Goal: Task Accomplishment & Management: Complete application form

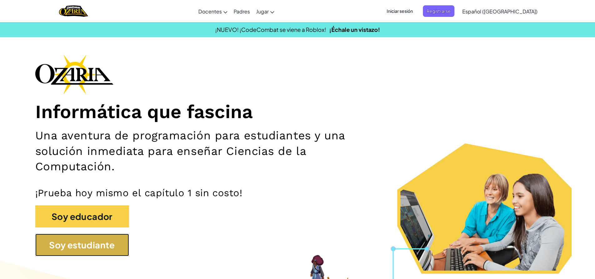
click at [89, 245] on button "Soy estudiante" at bounding box center [82, 244] width 94 height 22
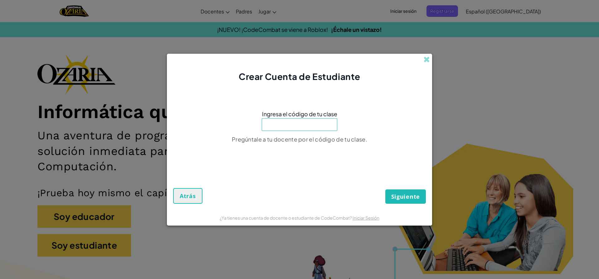
click at [430, 58] on div "Crear Cuenta de Estudiante" at bounding box center [299, 68] width 265 height 29
click at [424, 61] on span at bounding box center [427, 59] width 7 height 7
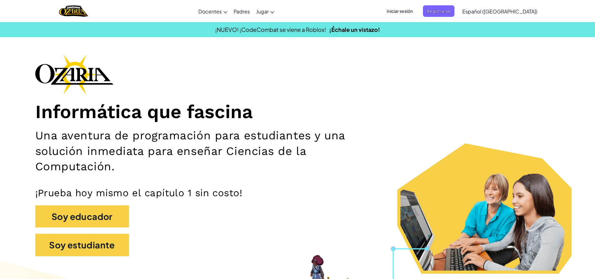
click at [414, 17] on div "Iniciar sesión Registrarse Español ([GEOGRAPHIC_DATA]) English ([GEOGRAPHIC_DAT…" at bounding box center [460, 11] width 161 height 17
click at [412, 12] on span "Iniciar sesión" at bounding box center [400, 11] width 34 height 12
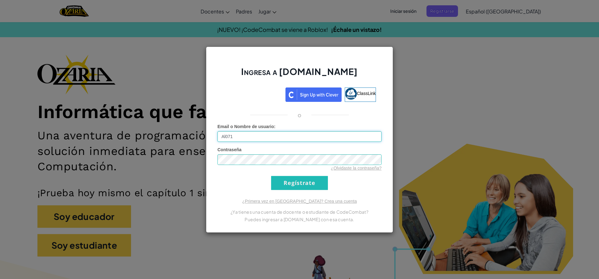
type input "[EMAIL_ADDRESS][DOMAIN_NAME]"
click at [306, 187] on input "Regístrate" at bounding box center [299, 183] width 57 height 14
